Goal: Task Accomplishment & Management: Complete application form

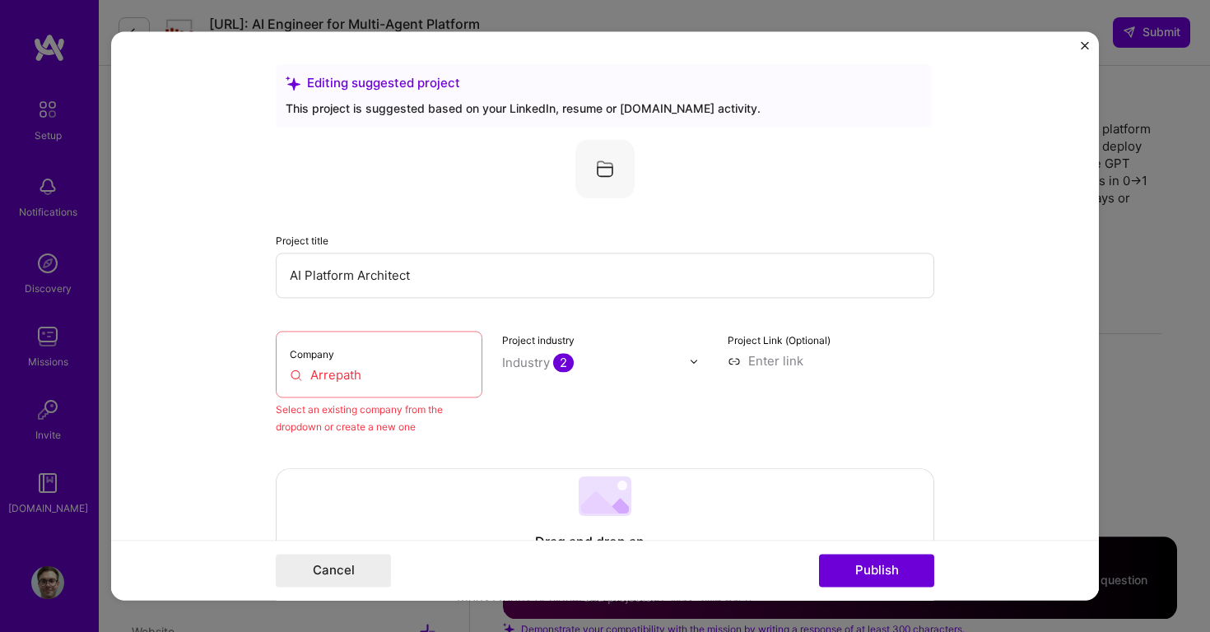
select select "US"
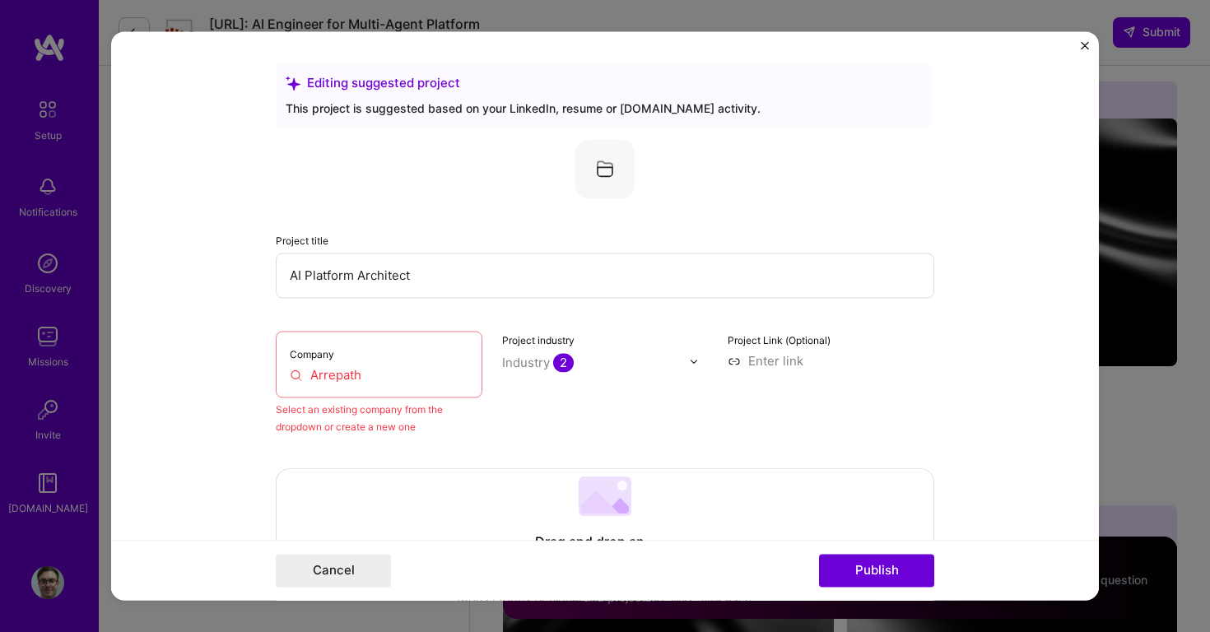
scroll to position [108, 0]
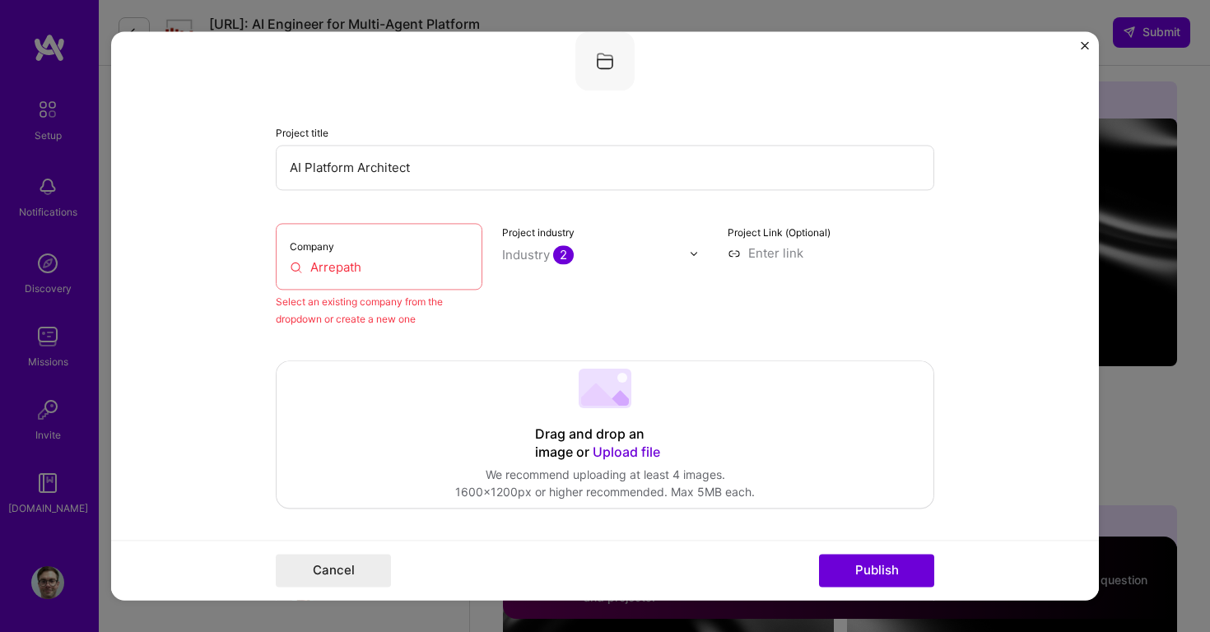
click at [1157, 71] on div "Editing suggested project This project is suggested based on your LinkedIn, res…" at bounding box center [605, 316] width 1210 height 632
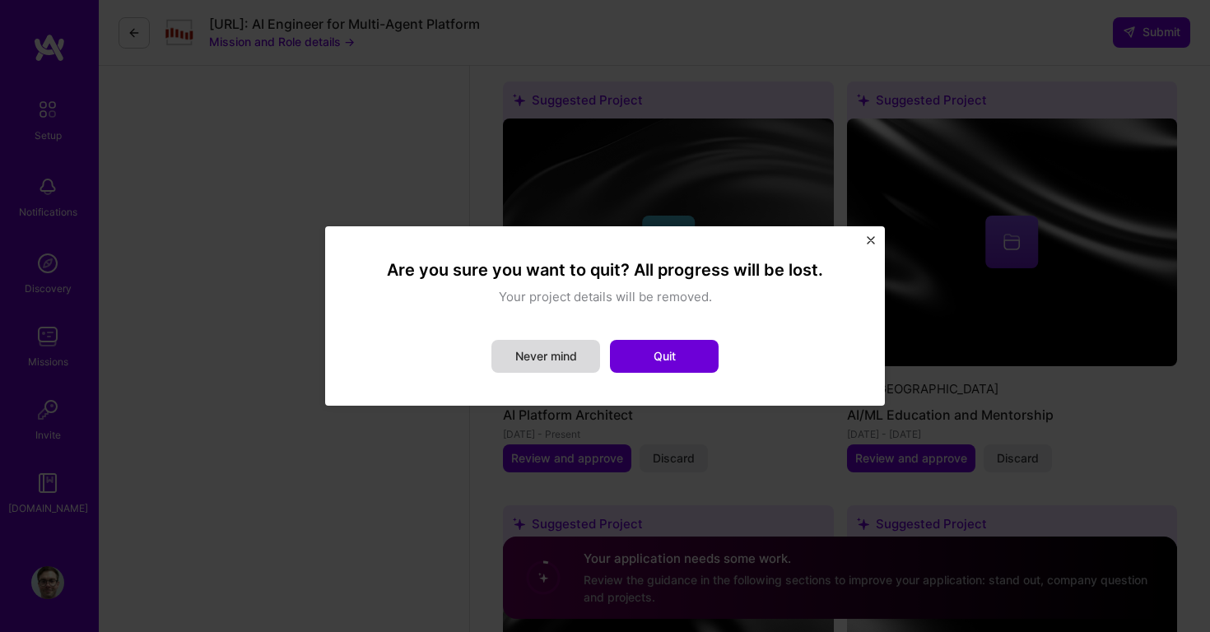
click at [553, 354] on button "Never mind" at bounding box center [545, 356] width 109 height 33
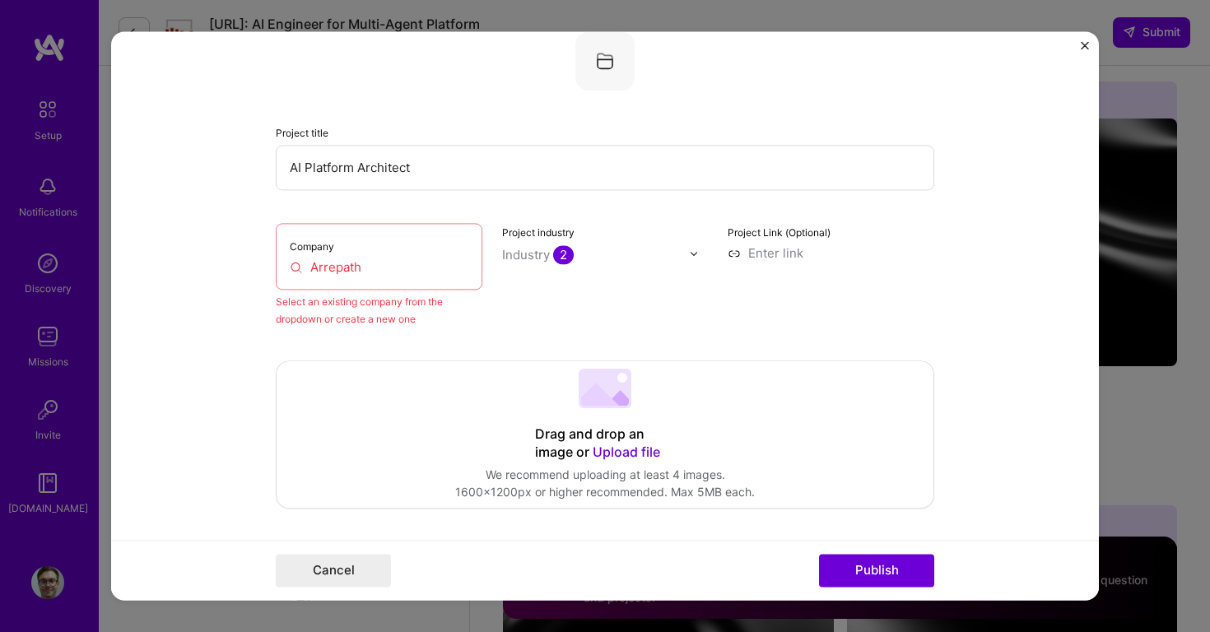
click at [343, 266] on input "Arrepath" at bounding box center [379, 266] width 179 height 17
click at [341, 266] on input "Arrepath" at bounding box center [379, 266] width 179 height 17
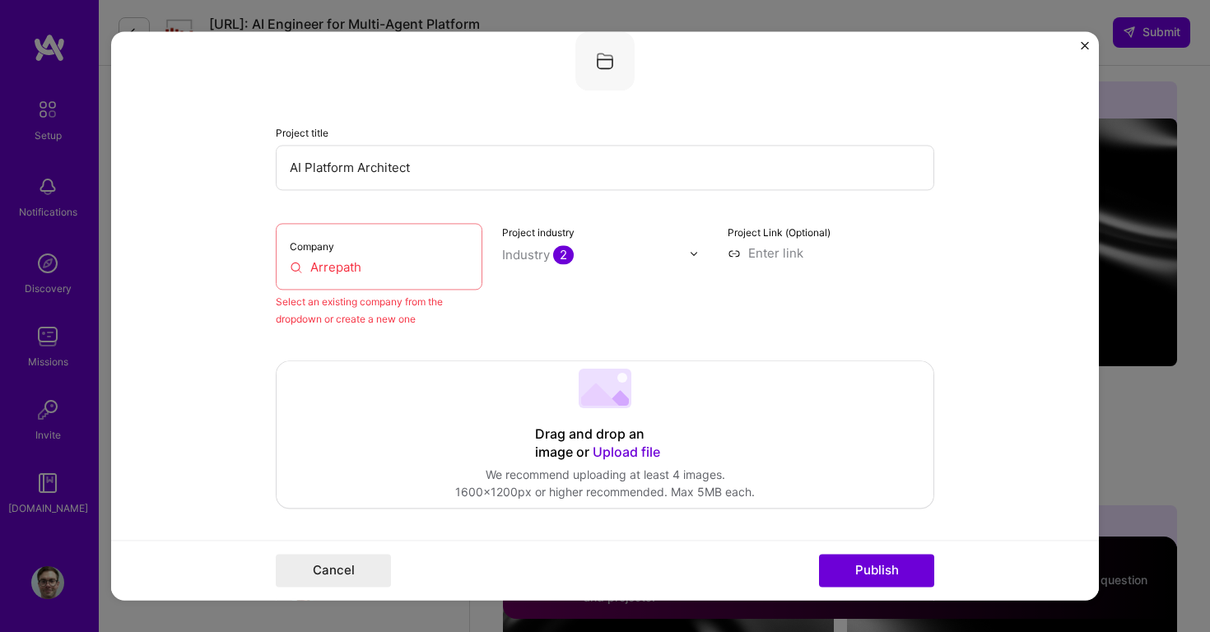
click at [386, 268] on input "Arrepath" at bounding box center [379, 266] width 179 height 17
click at [362, 568] on button "Cancel" at bounding box center [333, 571] width 115 height 33
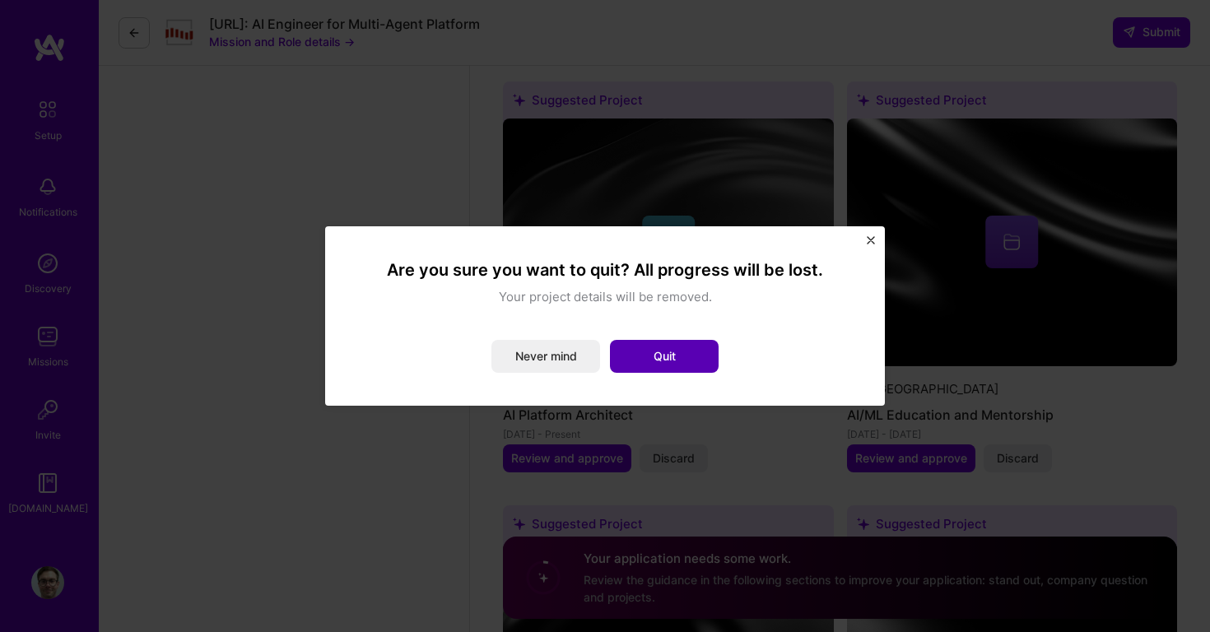
click at [663, 355] on button "Quit" at bounding box center [664, 356] width 109 height 33
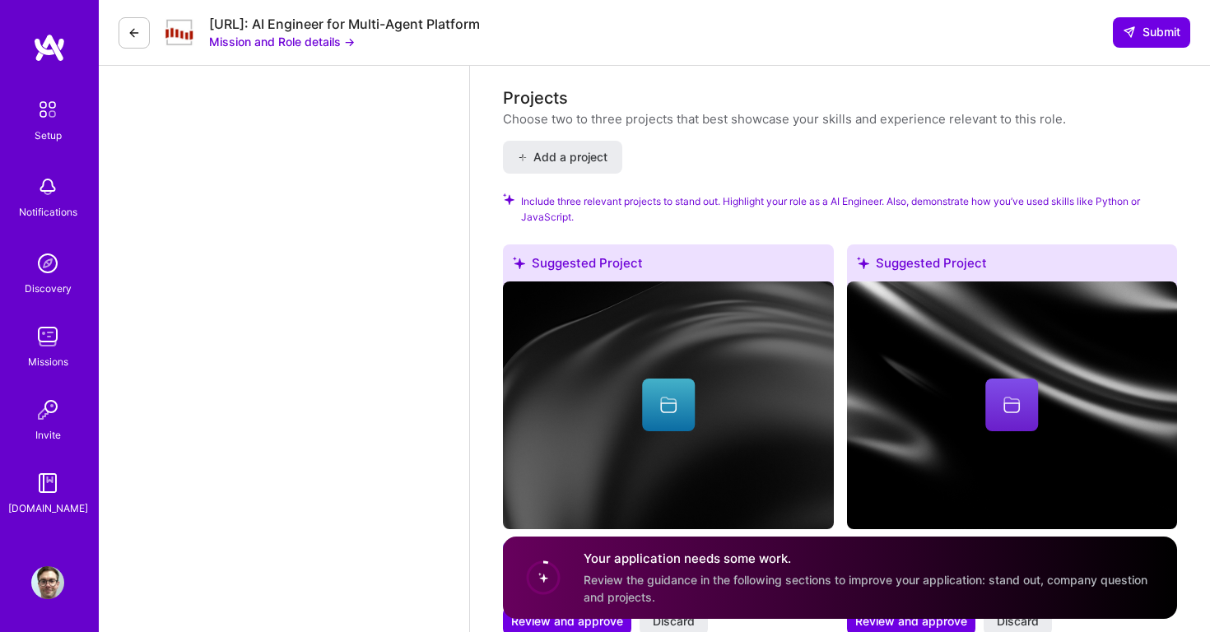
scroll to position [1819, 0]
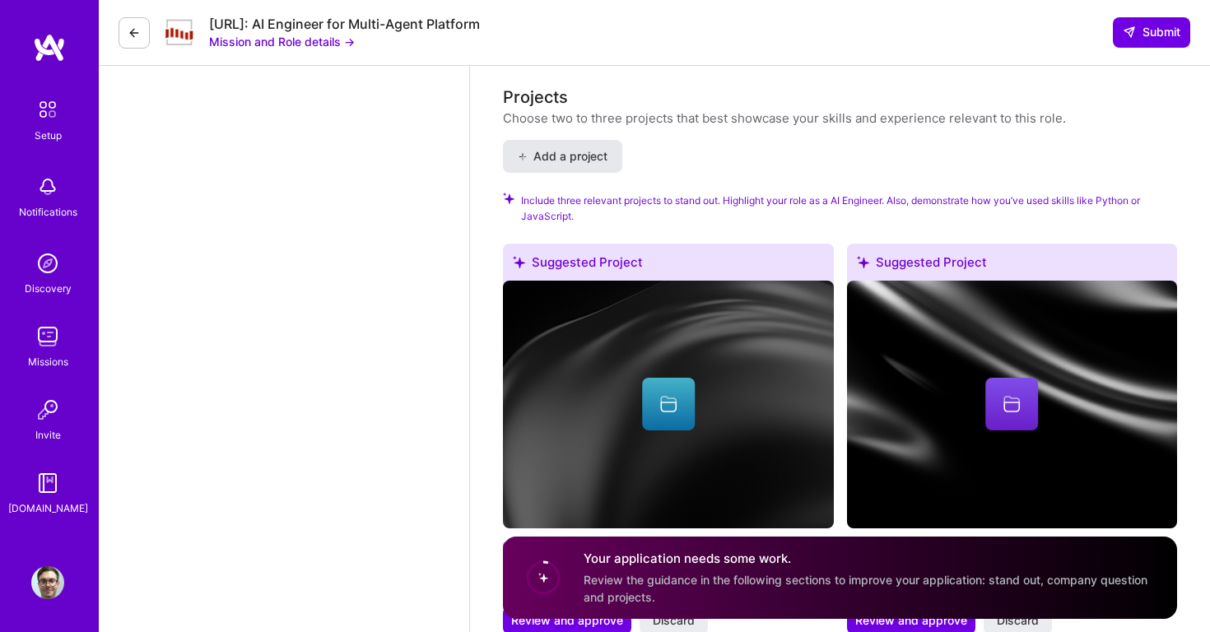
click at [558, 159] on span "Add a project" at bounding box center [563, 156] width 90 height 16
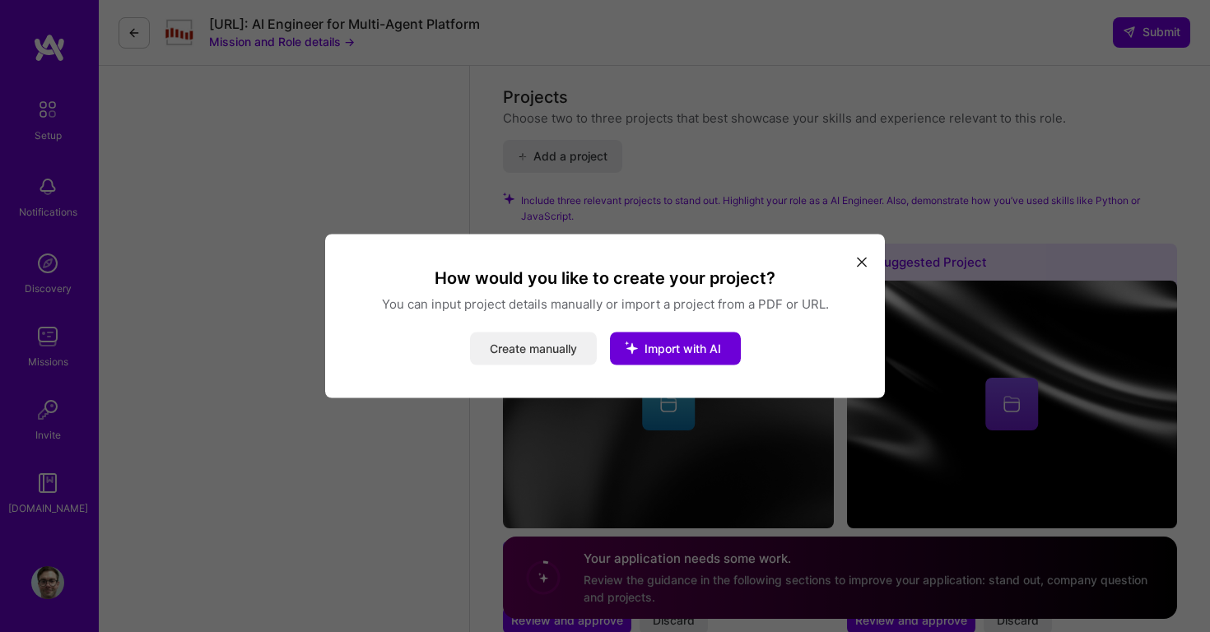
click at [532, 354] on button "Create manually" at bounding box center [533, 349] width 127 height 33
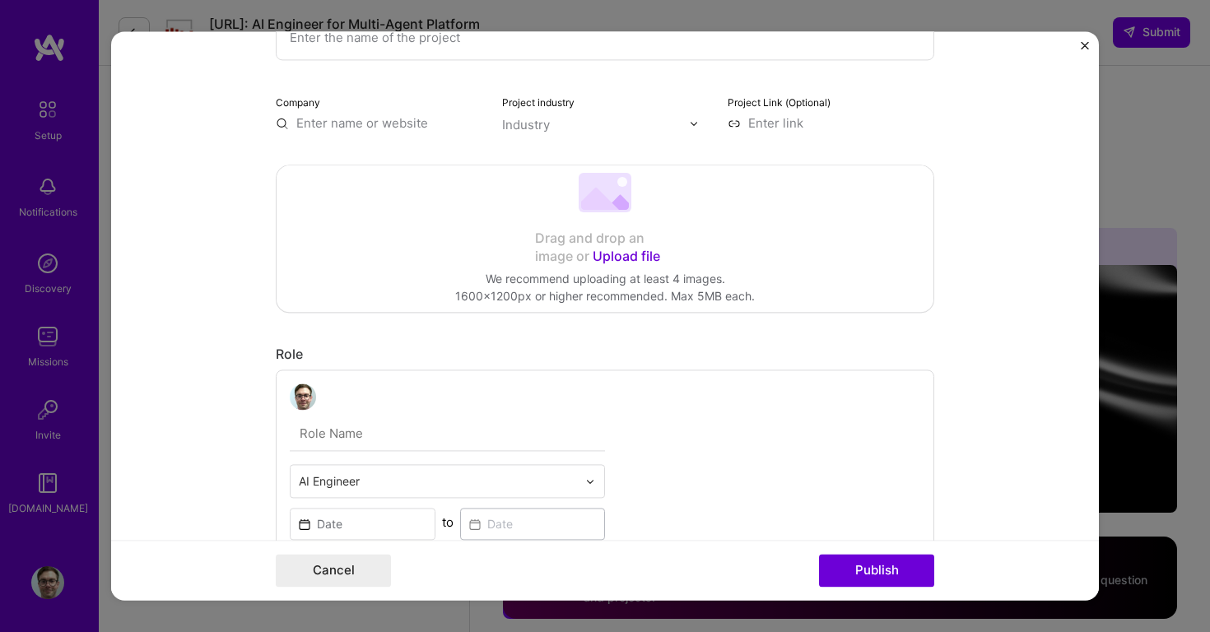
scroll to position [168, 0]
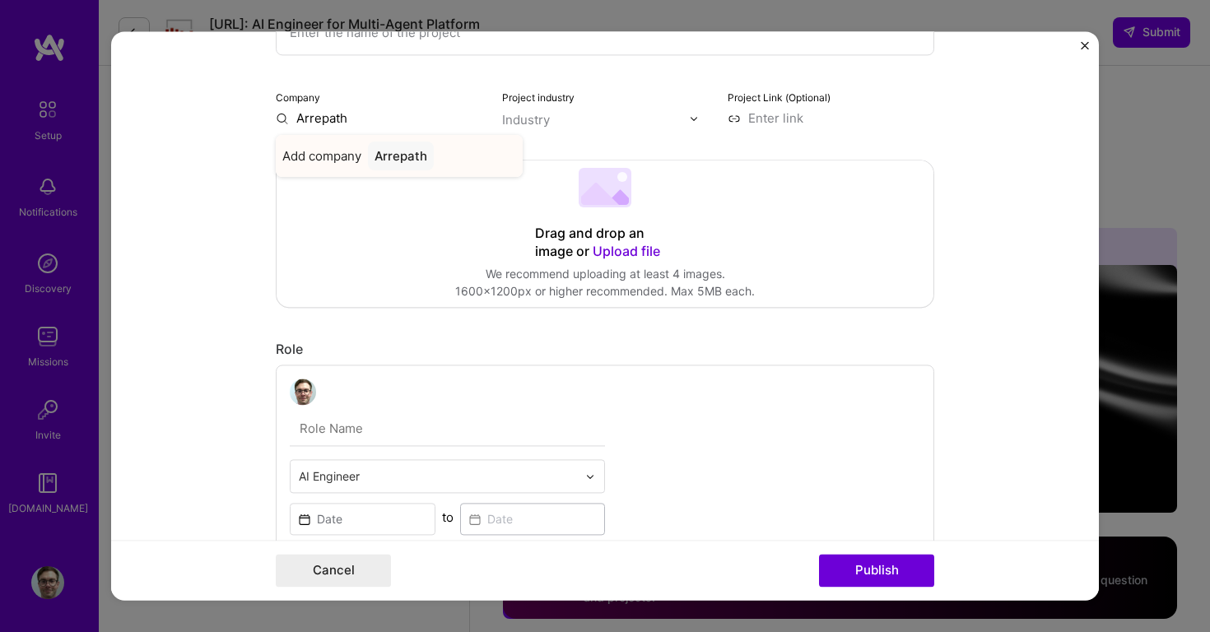
type input "Arrepath"
click at [398, 157] on div "Arrepath" at bounding box center [401, 156] width 66 height 29
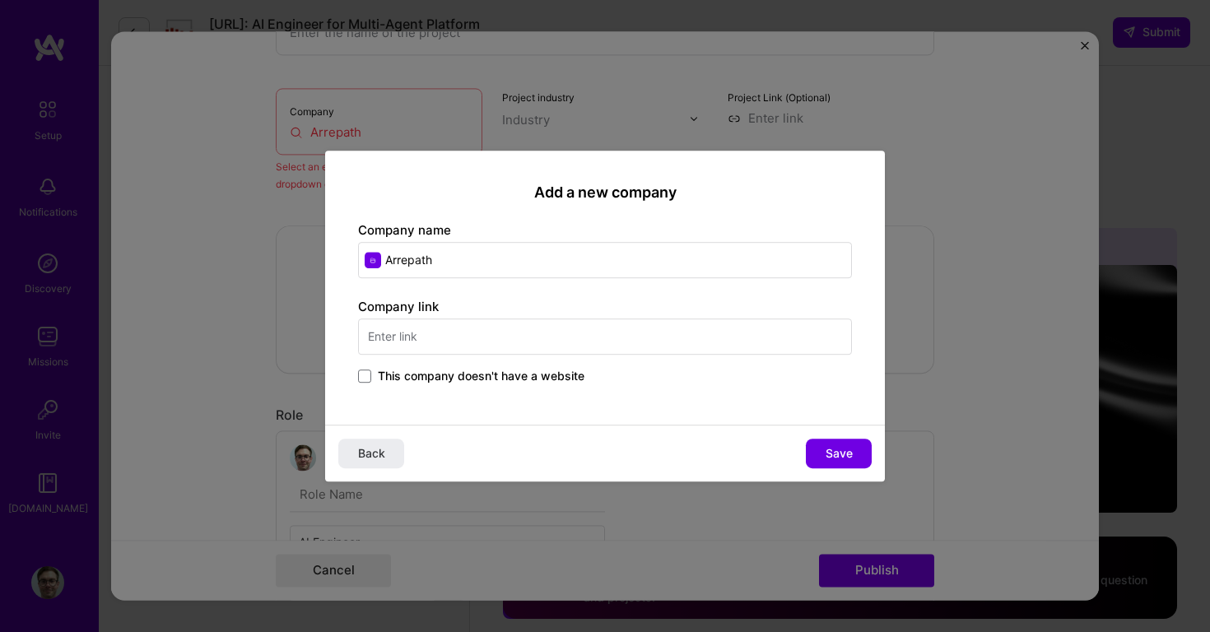
click at [424, 338] on input "text" at bounding box center [605, 337] width 494 height 36
type input "[DOMAIN_NAME]"
click at [824, 439] on button "Save" at bounding box center [839, 454] width 66 height 30
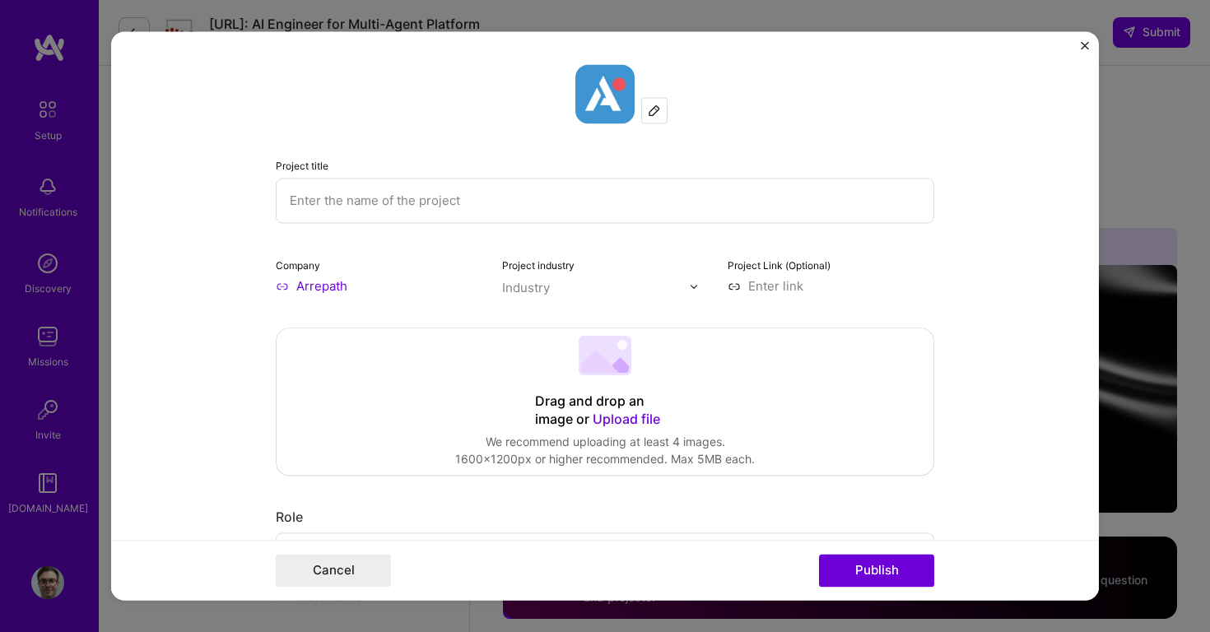
scroll to position [0, 0]
click at [550, 288] on input "text" at bounding box center [596, 287] width 188 height 17
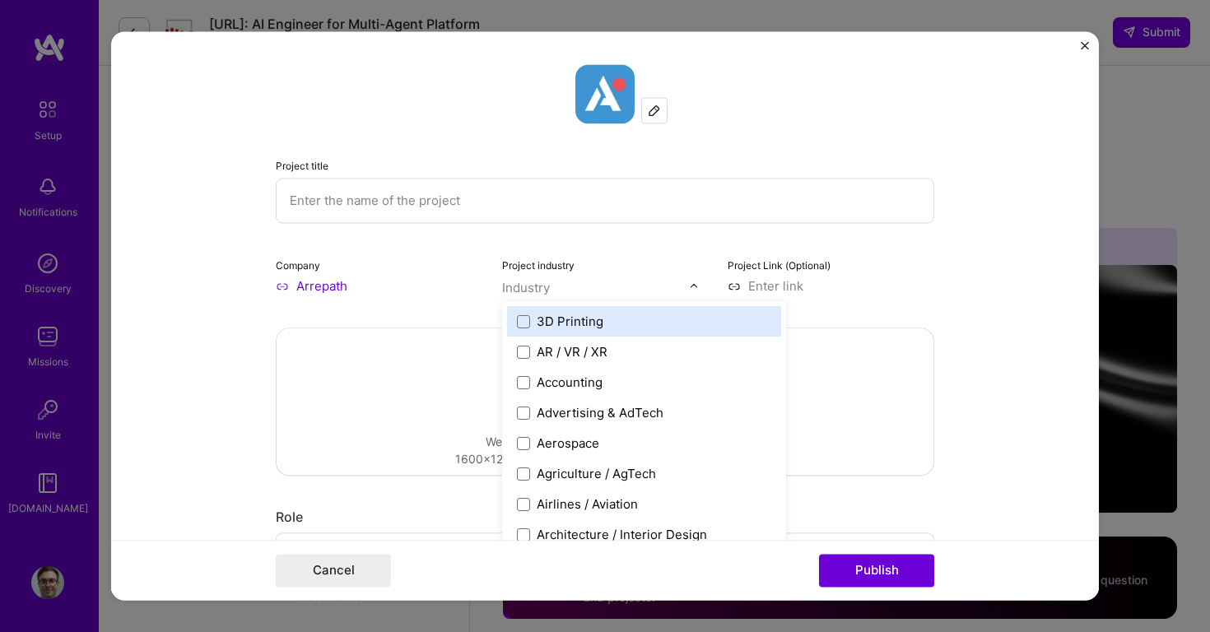
click at [550, 288] on input "text" at bounding box center [596, 287] width 188 height 17
click at [498, 286] on div "Company Arrepath Project industry option 3D Printing focused, 1 of 120. 120 res…" at bounding box center [605, 275] width 659 height 39
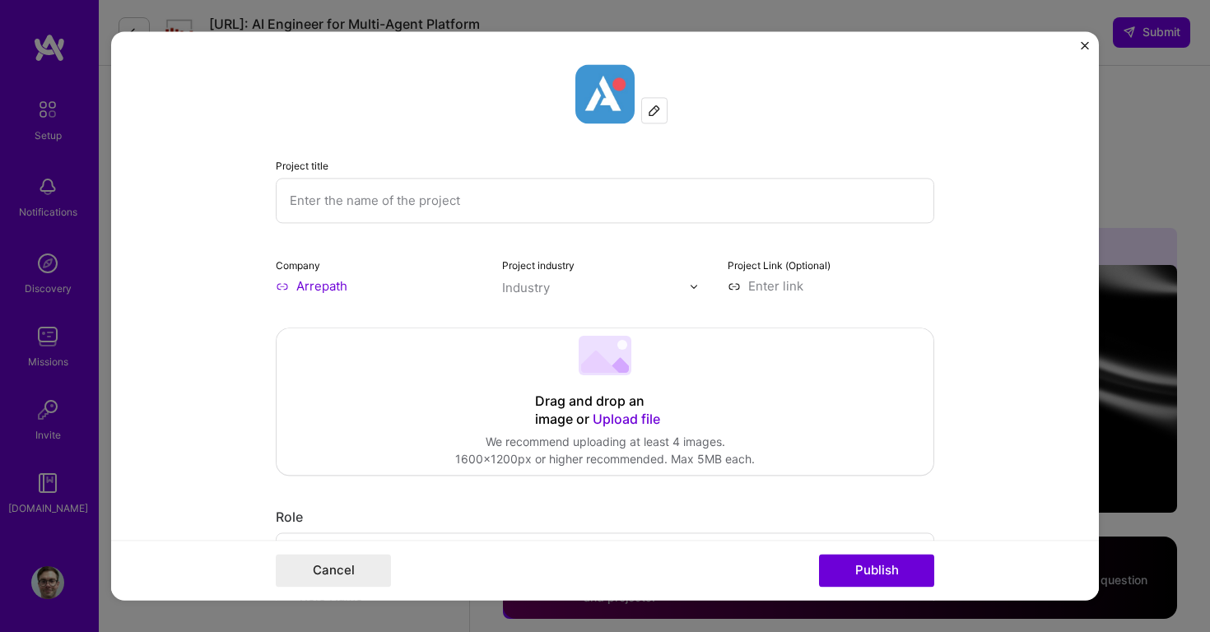
click at [337, 554] on div "Cancel Publish" at bounding box center [605, 571] width 988 height 60
click at [345, 580] on button "Cancel" at bounding box center [333, 571] width 115 height 33
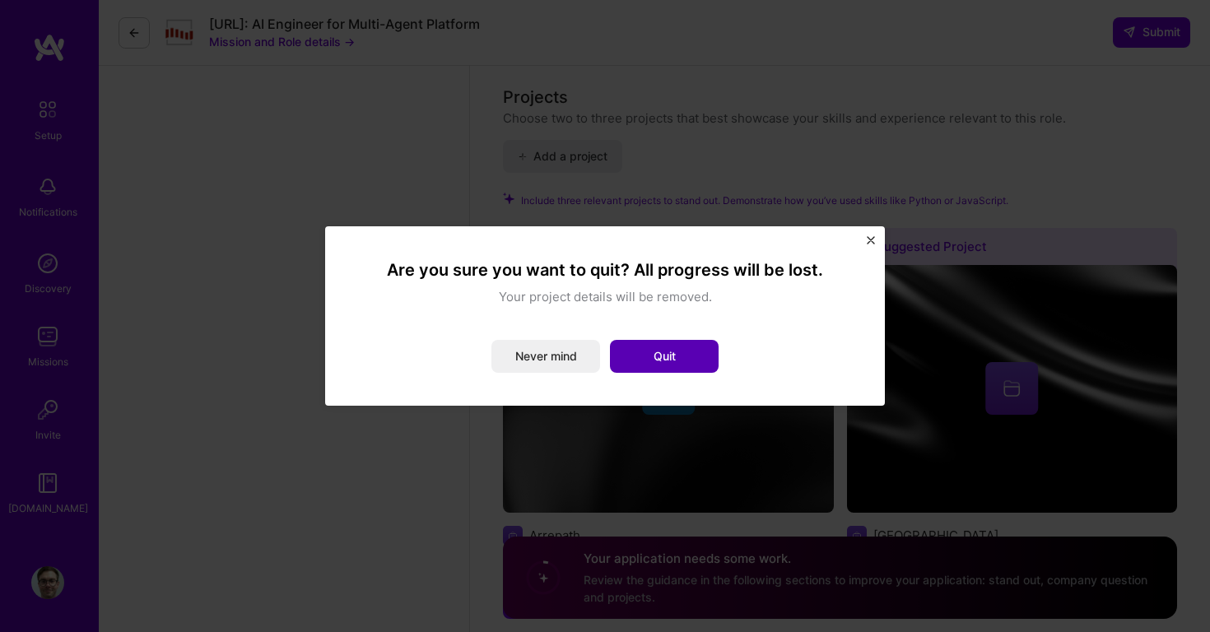
click at [682, 358] on button "Quit" at bounding box center [664, 356] width 109 height 33
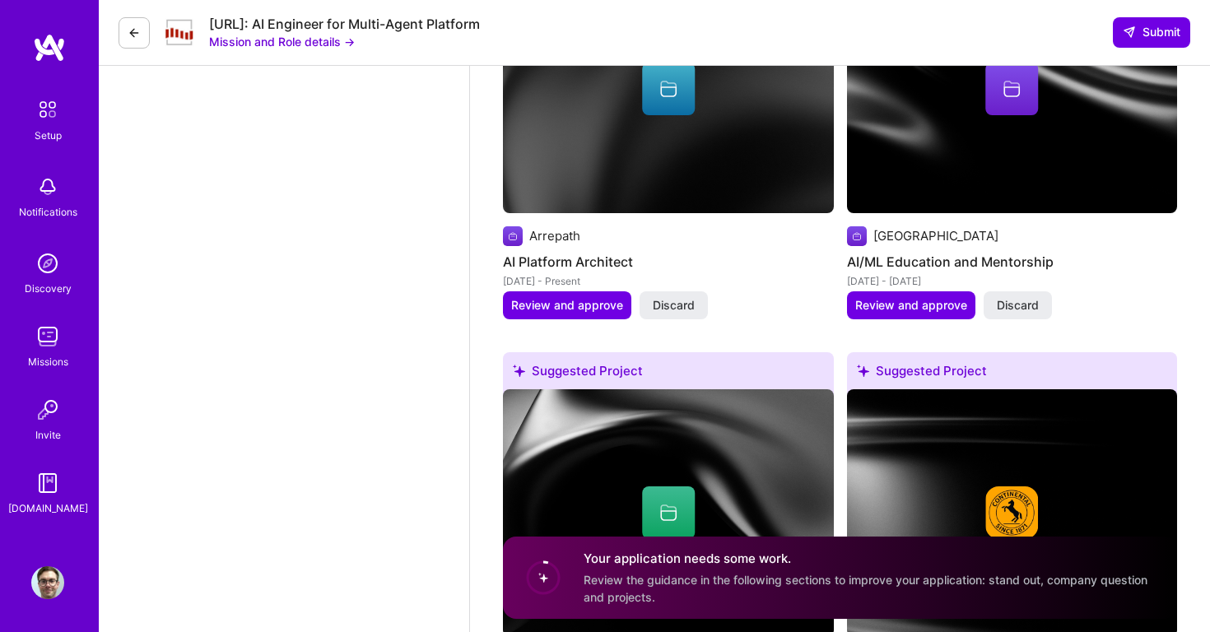
scroll to position [2157, 0]
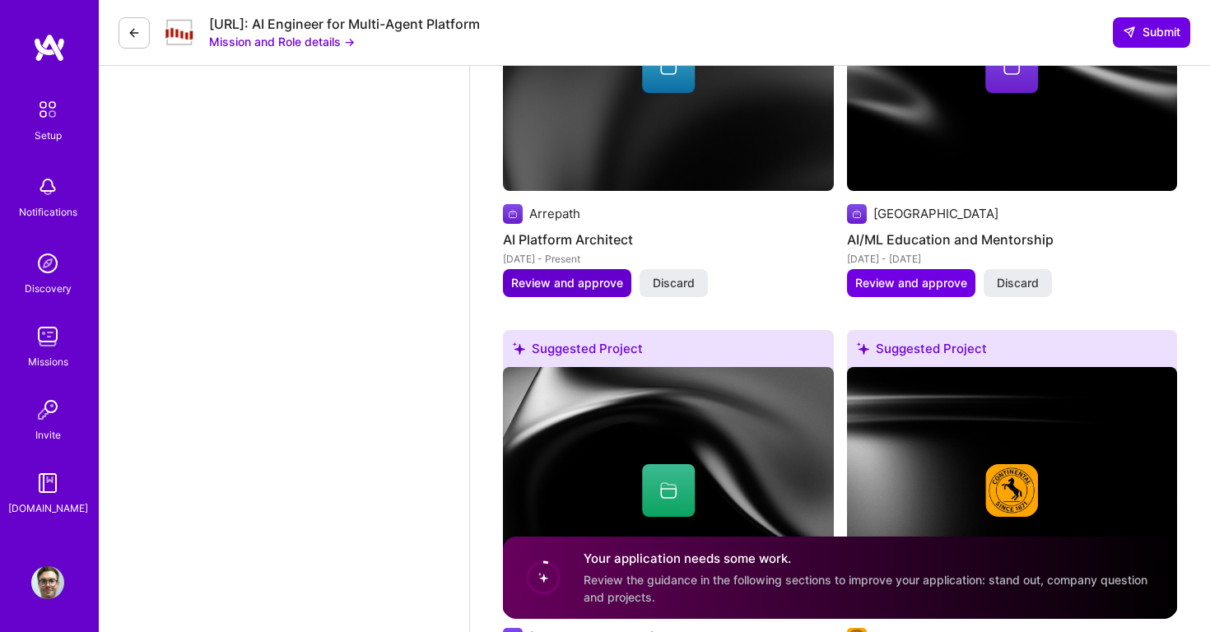
click at [571, 289] on span "Review and approve" at bounding box center [567, 283] width 112 height 16
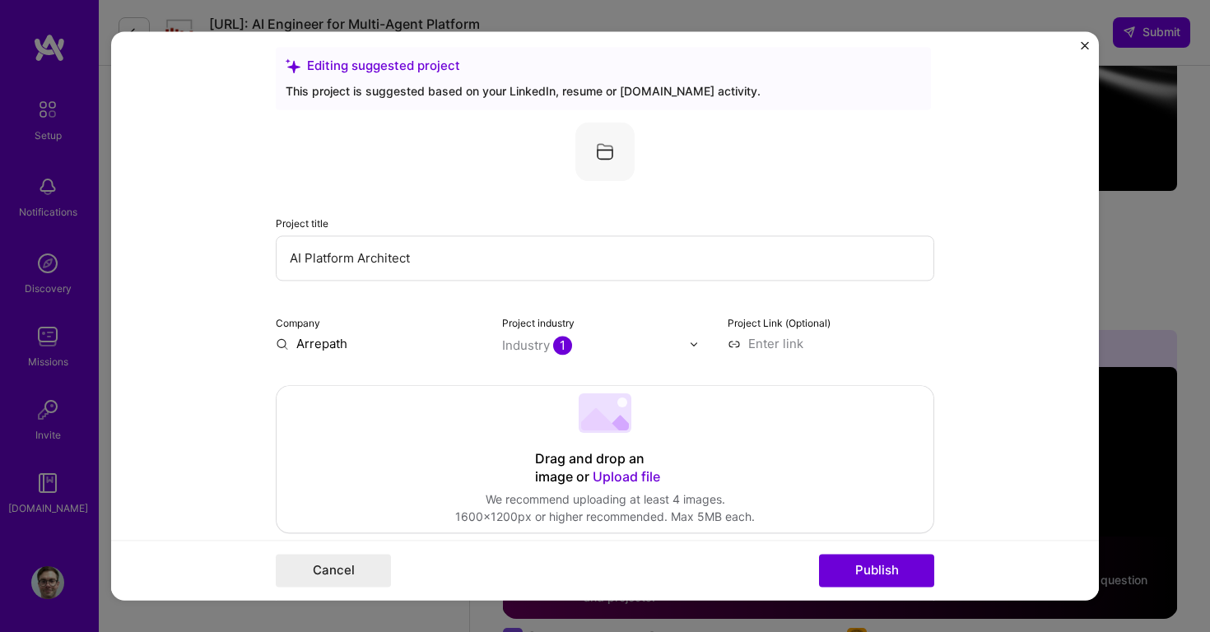
scroll to position [21, 0]
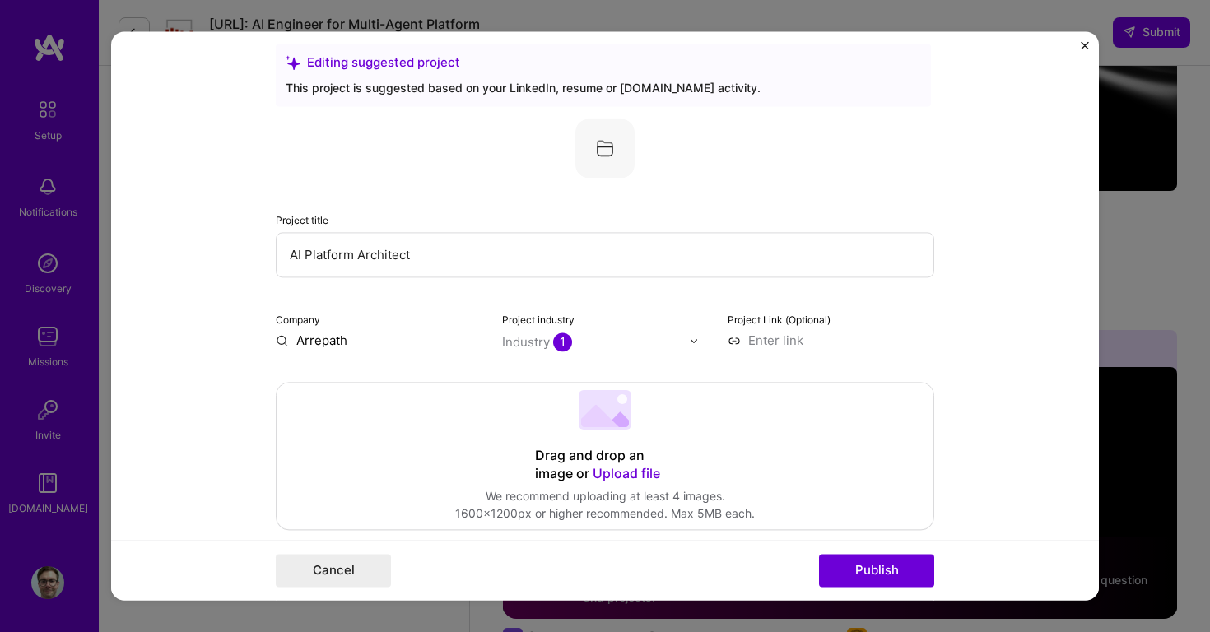
click at [367, 345] on input "Arrepath" at bounding box center [379, 340] width 207 height 17
click at [486, 344] on div "Company Arrepath Project industry Industry 1 Project Link (Optional)" at bounding box center [605, 329] width 659 height 39
click at [473, 344] on input "Arrepath" at bounding box center [379, 340] width 207 height 17
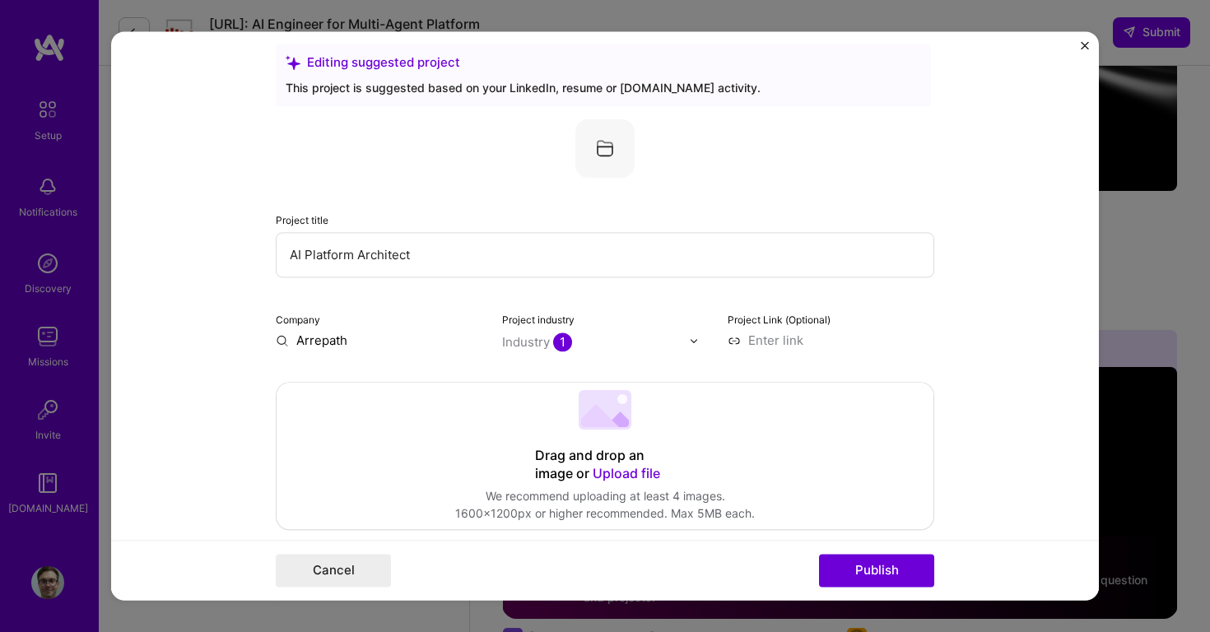
click at [473, 344] on input "Arrepath" at bounding box center [379, 340] width 207 height 17
click at [344, 575] on button "Cancel" at bounding box center [333, 571] width 115 height 33
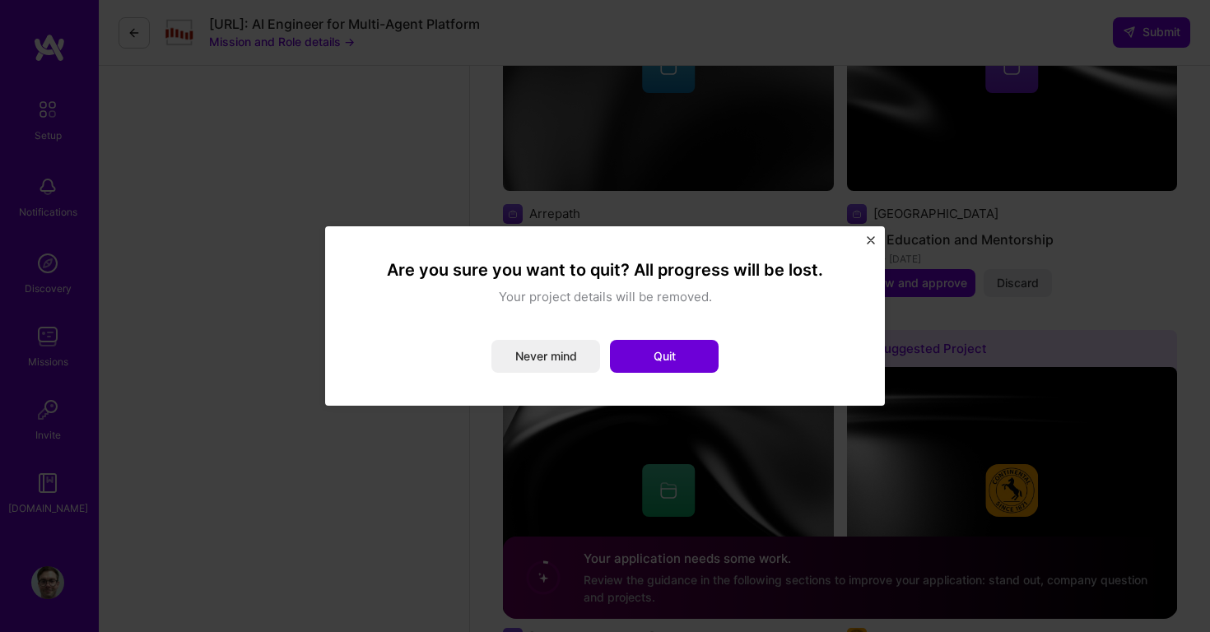
click at [677, 373] on div "Are you sure you want to quit? All progress will be lost. Your project details …" at bounding box center [605, 316] width 520 height 140
click at [682, 354] on button "Quit" at bounding box center [664, 356] width 109 height 33
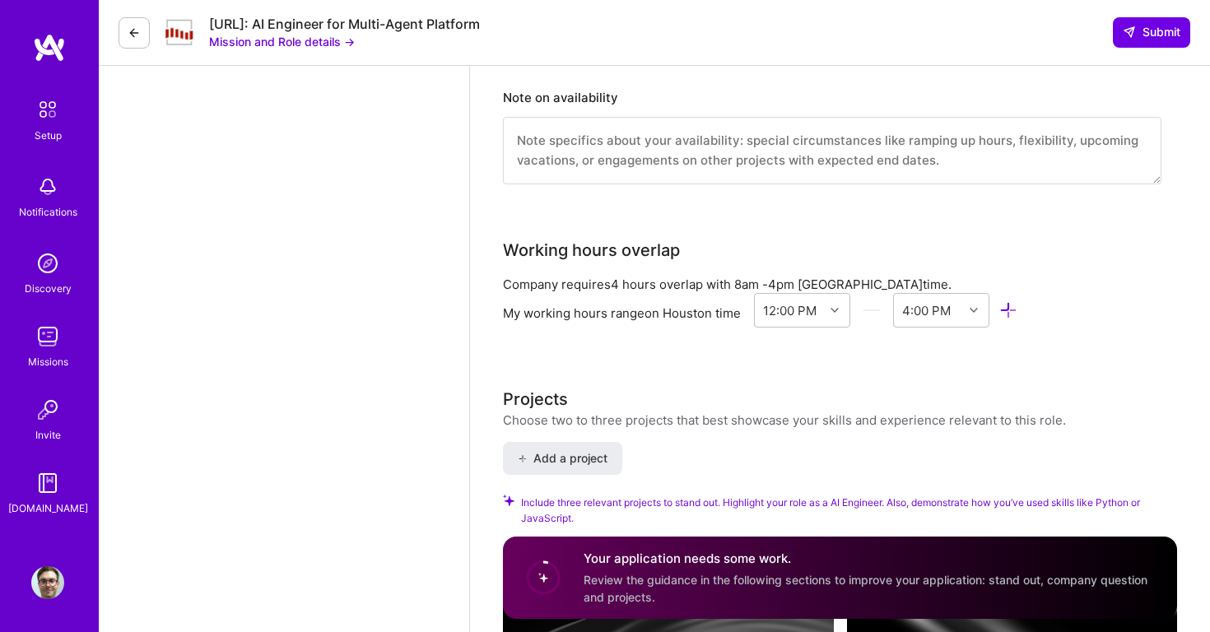
scroll to position [1506, 0]
